Goal: Task Accomplishment & Management: Manage account settings

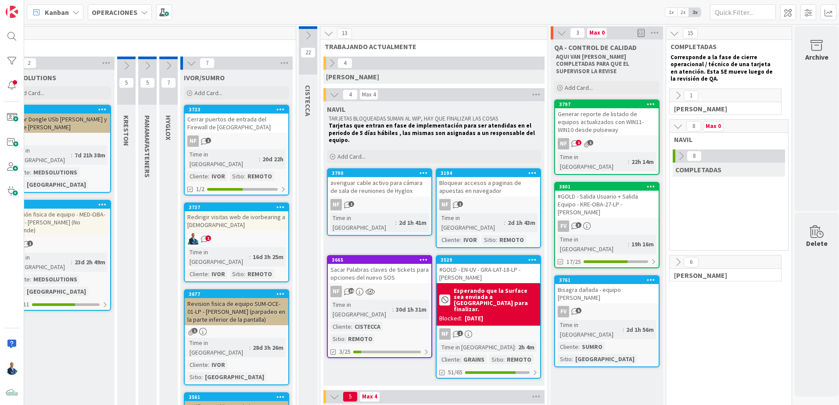
scroll to position [0, 122]
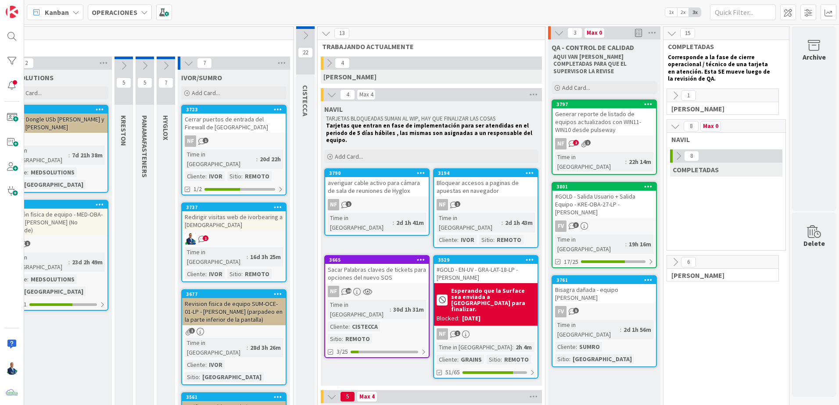
click at [807, 79] on div "Archive" at bounding box center [814, 118] width 44 height 185
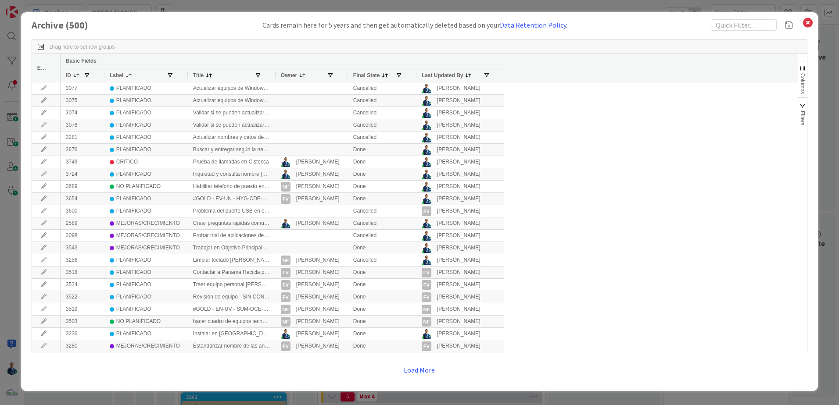
click at [799, 106] on span "button" at bounding box center [802, 106] width 7 height 7
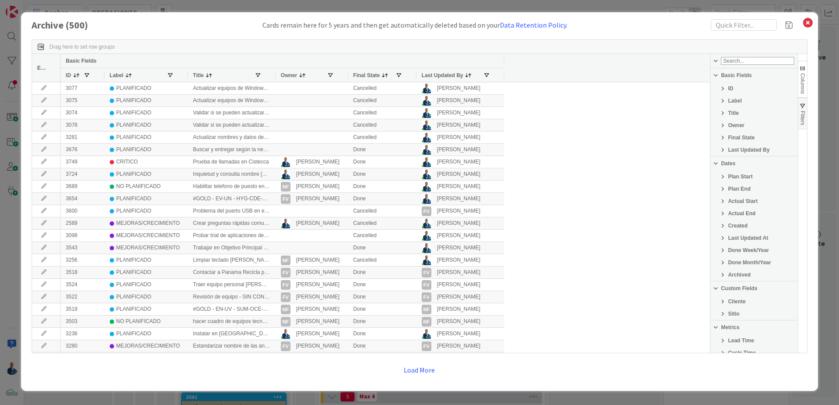
scroll to position [80, 0]
click at [722, 223] on span "Filter List 25 Filters" at bounding box center [722, 221] width 7 height 7
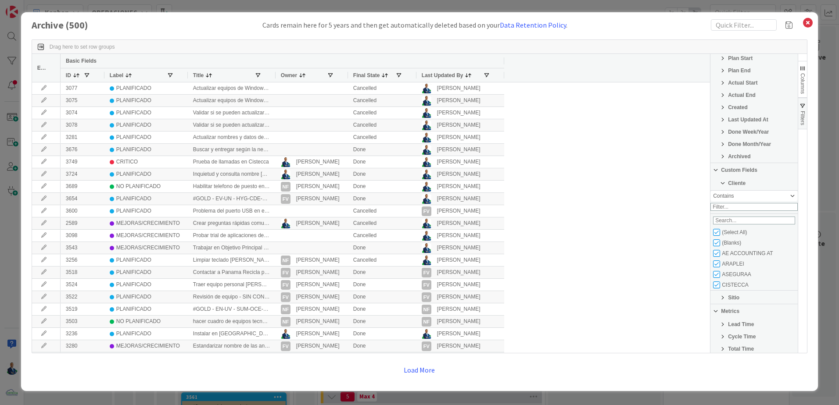
scroll to position [168, 0]
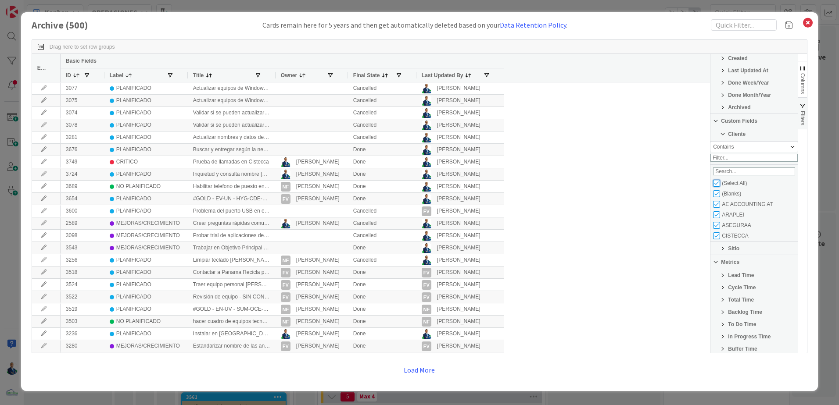
click at [720, 187] on input "Filter List" at bounding box center [716, 183] width 7 height 7
checkbox input "false"
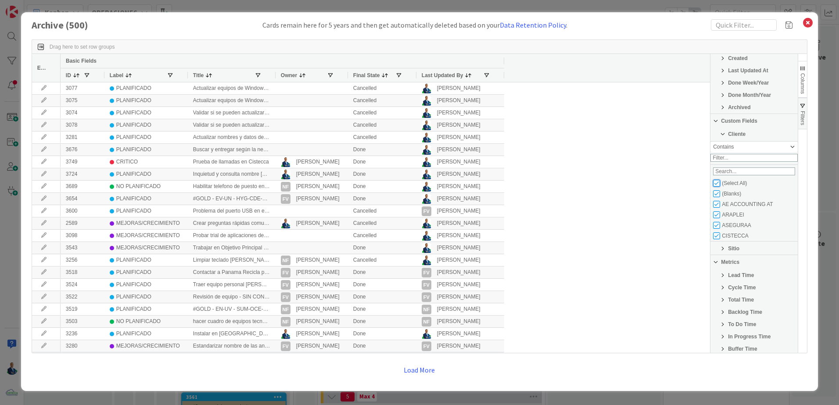
checkbox input "false"
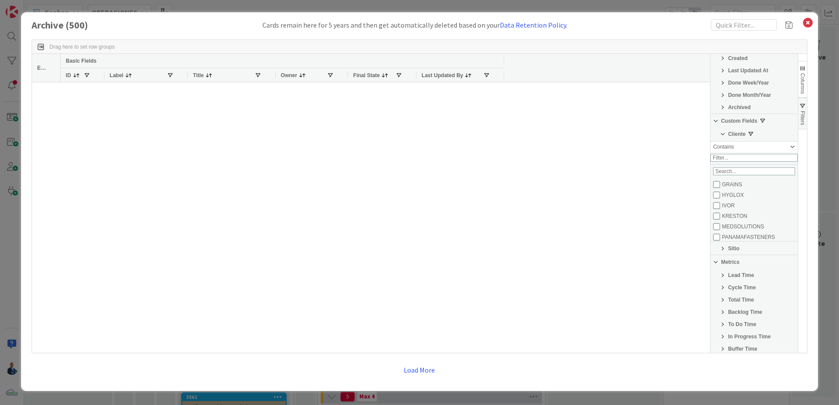
scroll to position [84, 0]
click at [716, 218] on input "Filter List" at bounding box center [716, 214] width 7 height 7
checkbox input "true"
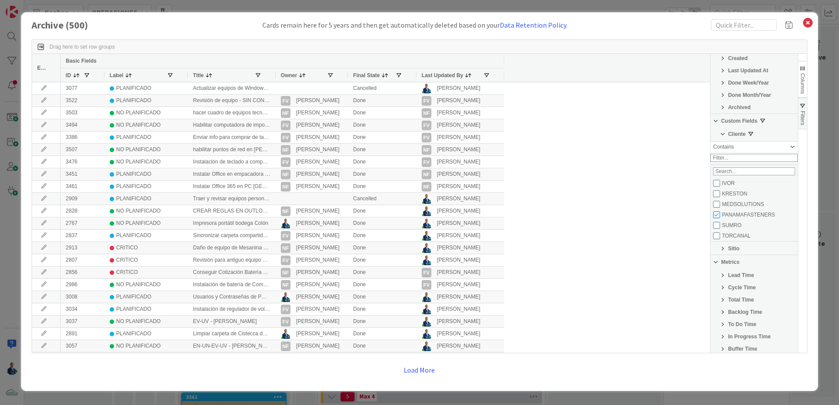
click at [714, 247] on div "Cliente Contains Loading... No matches. [PERSON_NAME] MEDSOLUTIONS PANAMAFASTEN…" at bounding box center [753, 191] width 87 height 127
click at [716, 240] on input "Filter List" at bounding box center [716, 236] width 7 height 7
checkbox input "true"
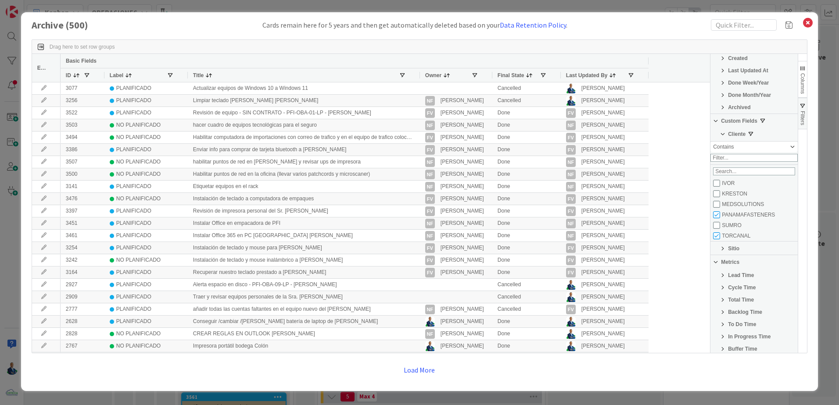
drag, startPoint x: 275, startPoint y: 72, endPoint x: 419, endPoint y: 69, distance: 144.4
click at [419, 69] on div at bounding box center [420, 75] width 4 height 14
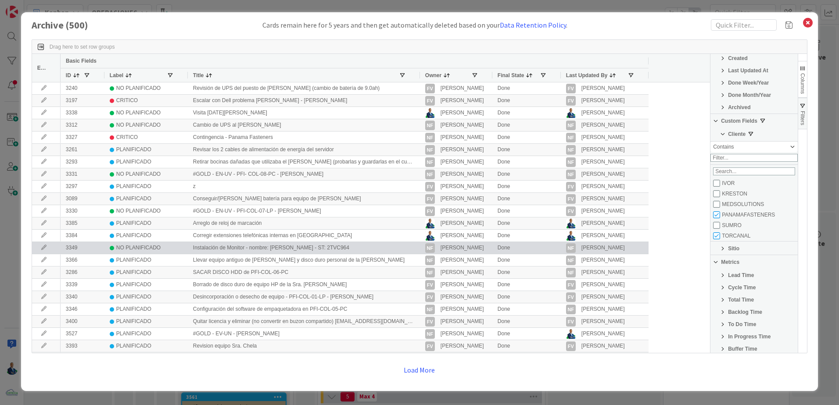
scroll to position [658, 0]
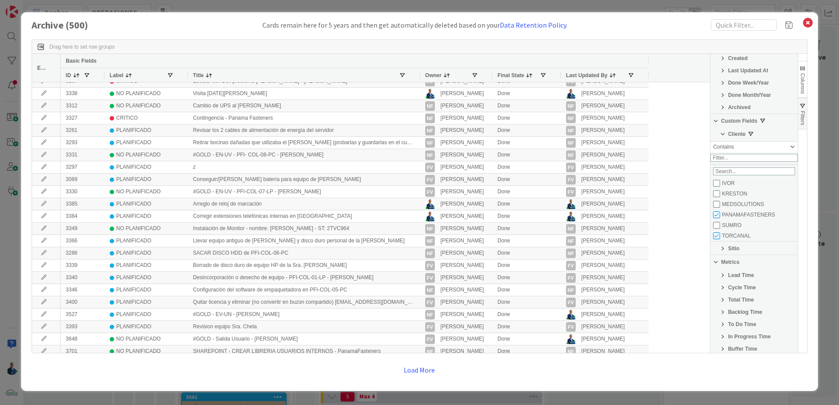
click at [801, 65] on span "button" at bounding box center [802, 68] width 7 height 7
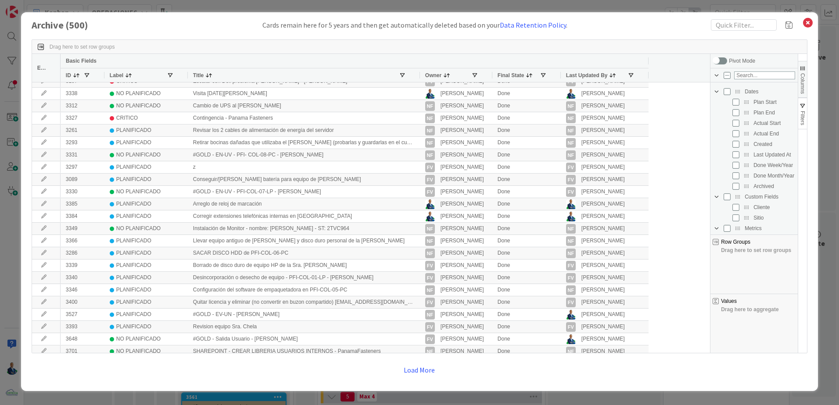
scroll to position [97, 0]
click at [734, 175] on div "Archived" at bounding box center [759, 171] width 72 height 11
click at [737, 172] on input "Press SPACE to toggle visibility (hidden)" at bounding box center [735, 171] width 7 height 7
checkbox input "true"
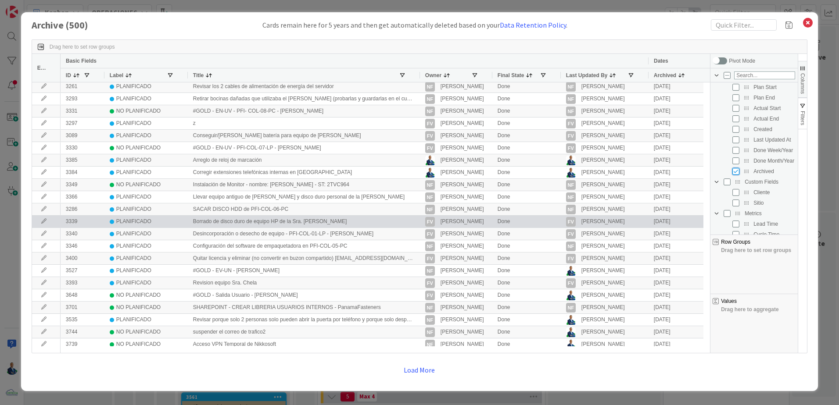
scroll to position [719, 0]
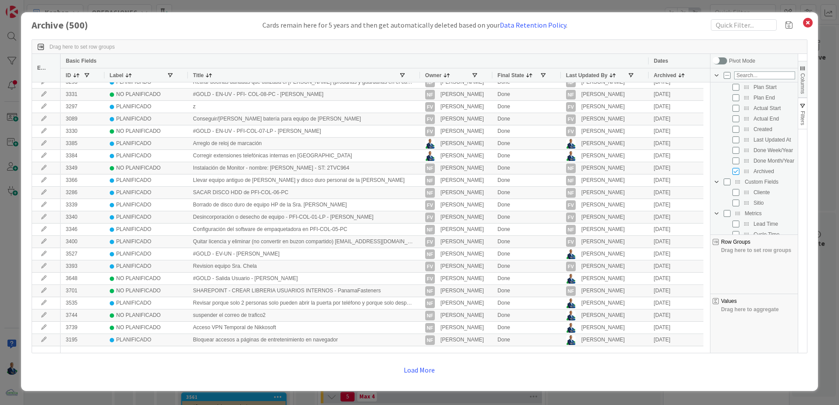
click at [420, 368] on button "Load More" at bounding box center [419, 370] width 43 height 16
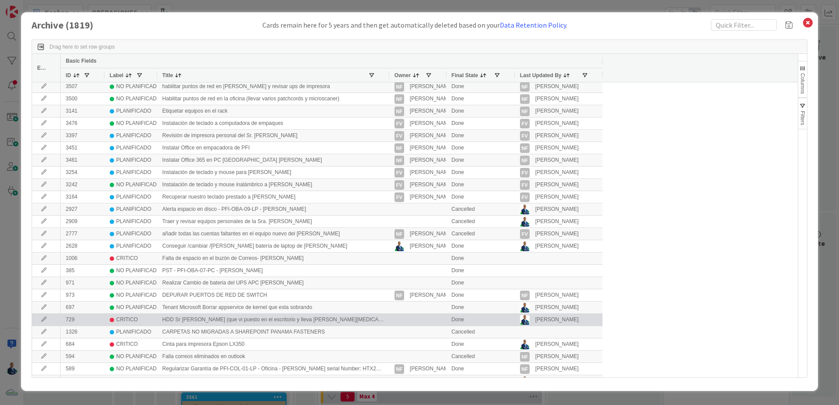
scroll to position [132, 0]
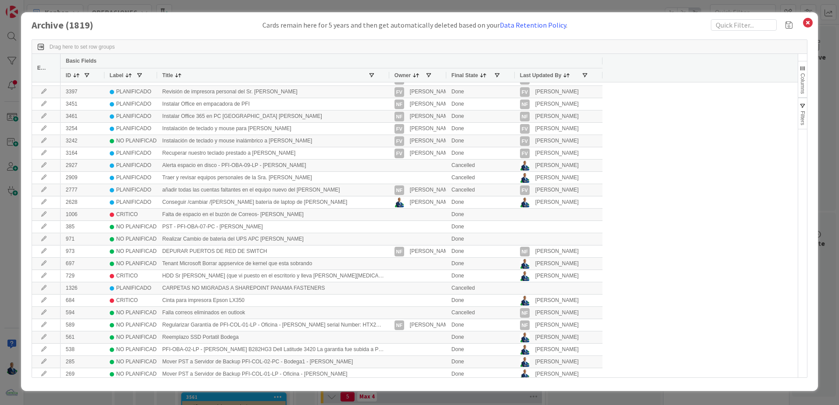
click at [804, 88] on span "Columns" at bounding box center [802, 83] width 6 height 21
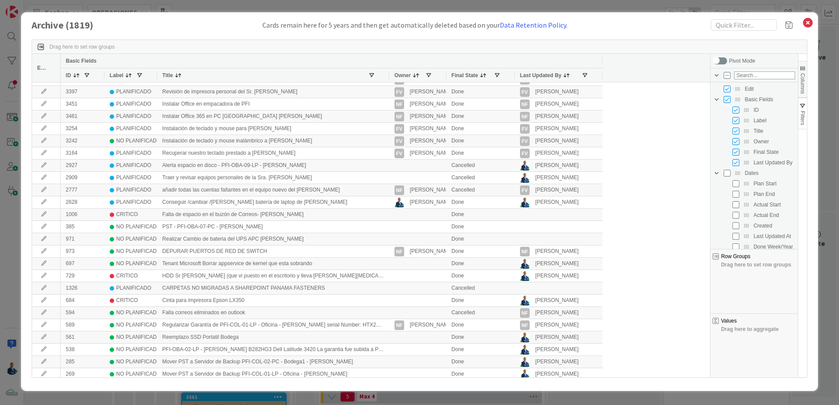
scroll to position [88, 0]
click at [737, 184] on div "Archived" at bounding box center [759, 180] width 72 height 11
click at [737, 182] on input "Press SPACE to toggle visibility (hidden)" at bounding box center [735, 180] width 7 height 7
checkbox input "true"
checkbox input "false"
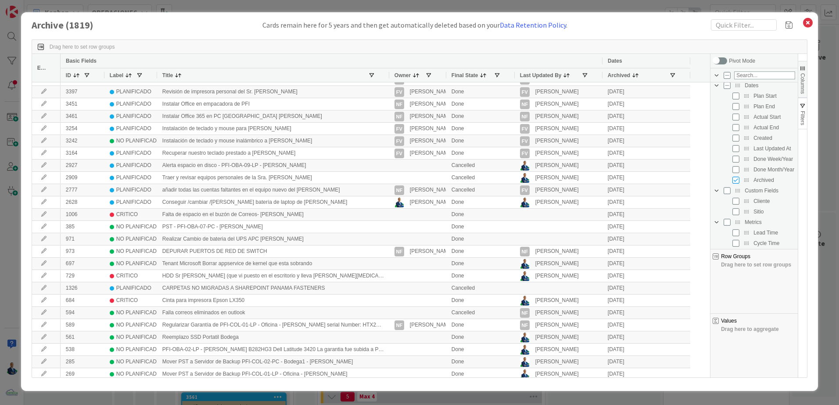
click at [805, 90] on span "Columns" at bounding box center [802, 83] width 6 height 21
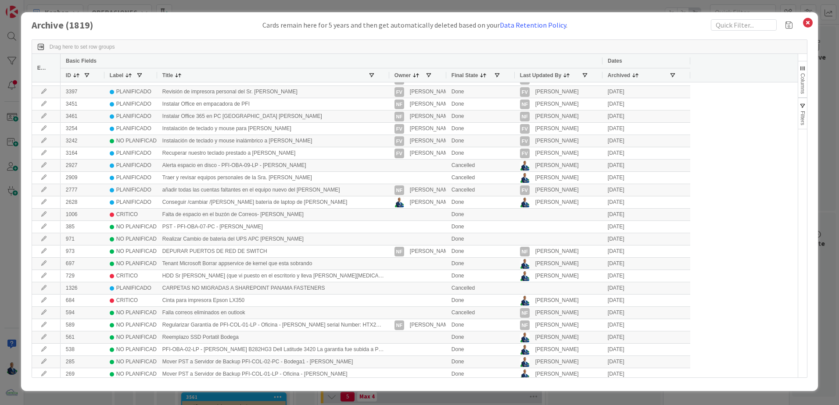
click at [802, 124] on span "Filters" at bounding box center [802, 118] width 6 height 14
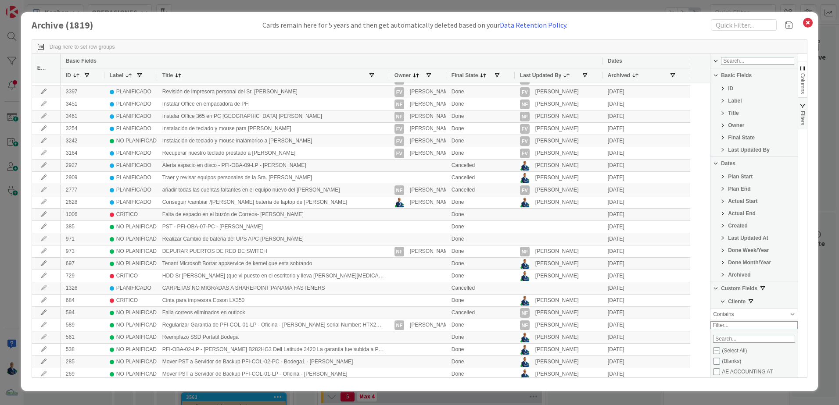
click at [802, 124] on span "Filters" at bounding box center [802, 118] width 6 height 14
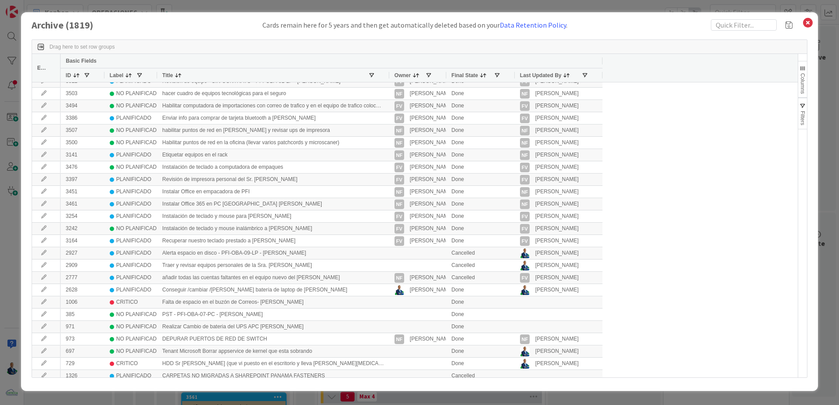
scroll to position [0, 0]
